Goal: Information Seeking & Learning: Learn about a topic

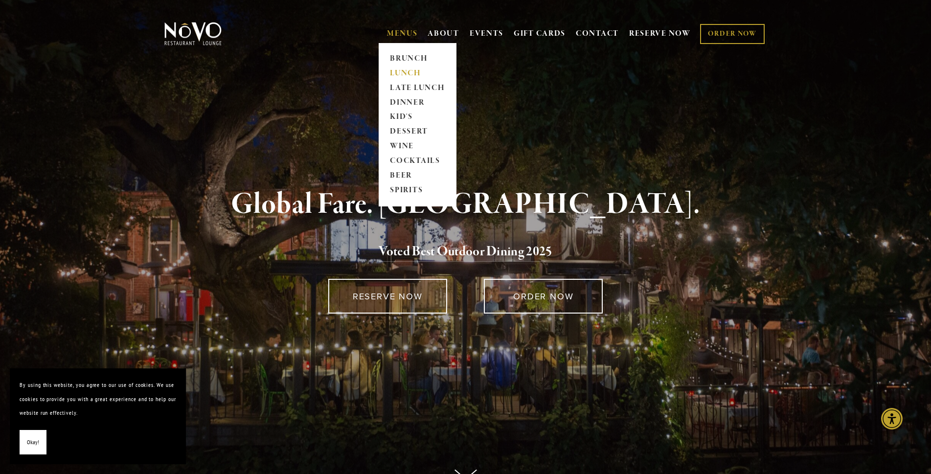
click at [403, 70] on link "LUNCH" at bounding box center [417, 73] width 61 height 15
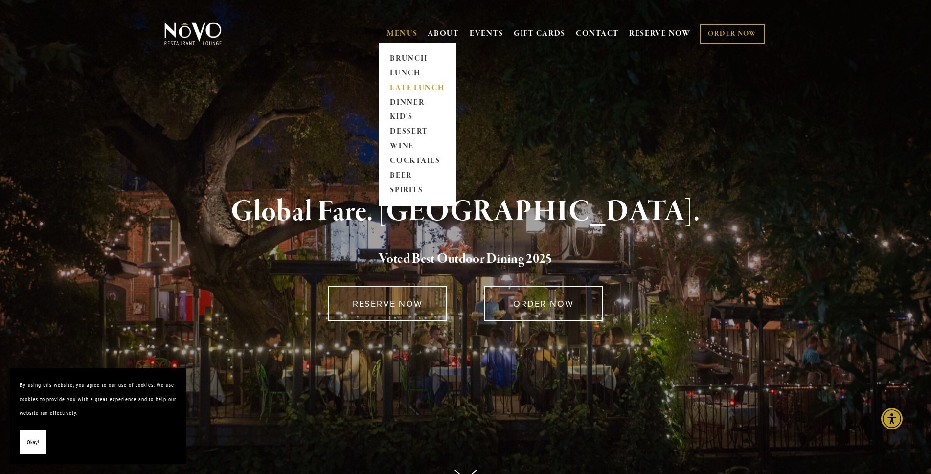
click at [397, 85] on link "LATE LUNCH" at bounding box center [417, 88] width 61 height 15
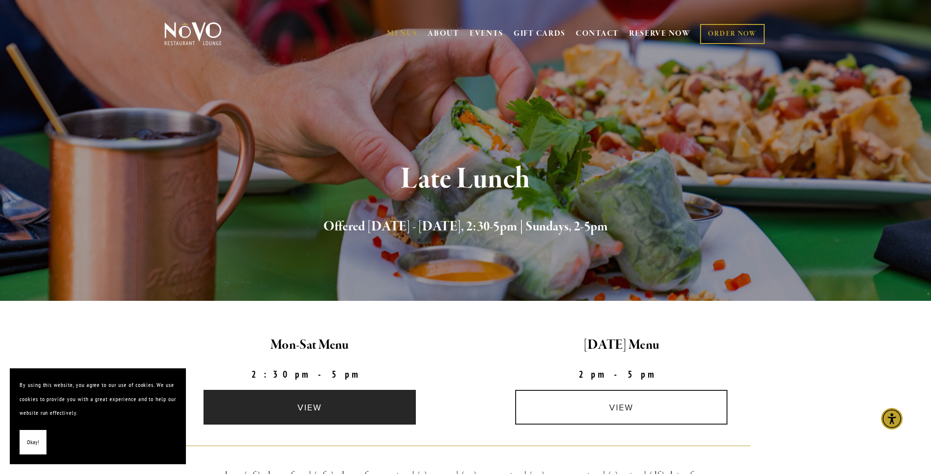
click at [315, 403] on link "view" at bounding box center [310, 407] width 212 height 35
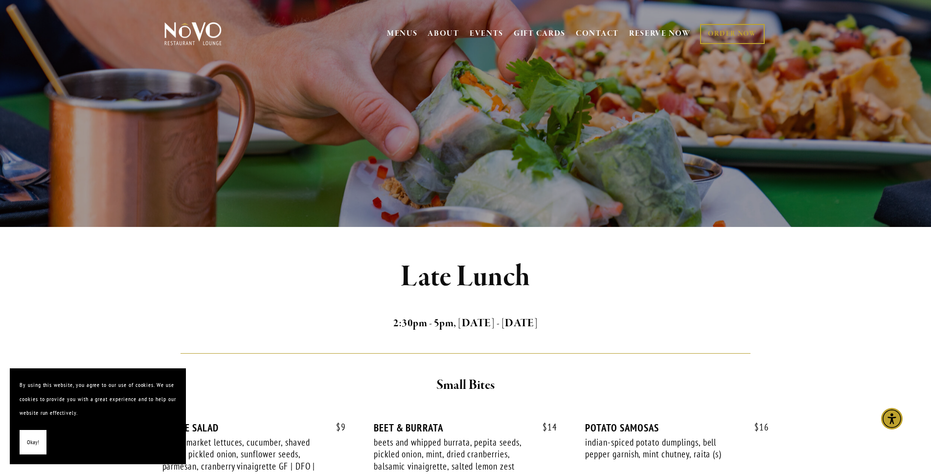
click at [37, 444] on span "Okay!" at bounding box center [33, 442] width 12 height 14
